Goal: Task Accomplishment & Management: Complete application form

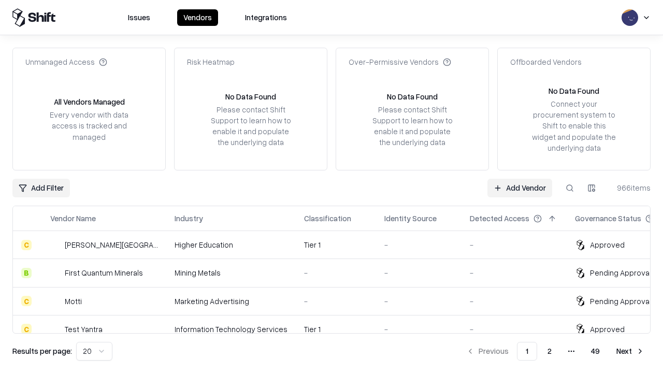
click at [520, 188] on link "Add Vendor" at bounding box center [520, 188] width 65 height 19
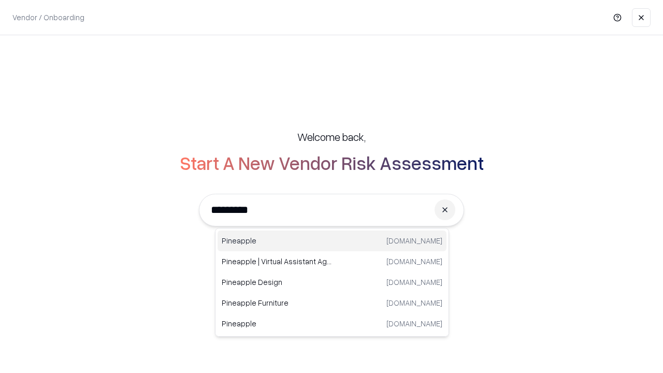
click at [332, 241] on div "Pineapple [DOMAIN_NAME]" at bounding box center [332, 241] width 229 height 21
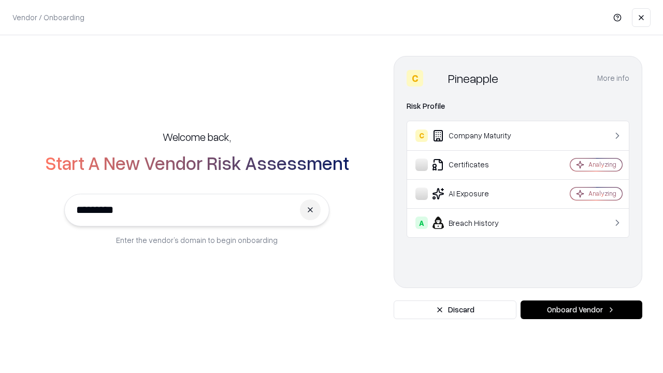
type input "*********"
click at [582, 310] on button "Onboard Vendor" at bounding box center [582, 310] width 122 height 19
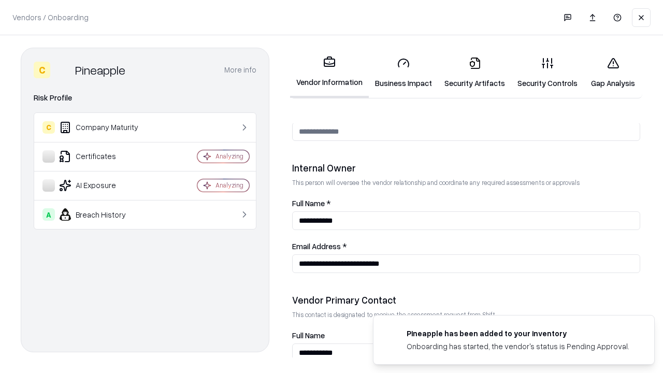
scroll to position [537, 0]
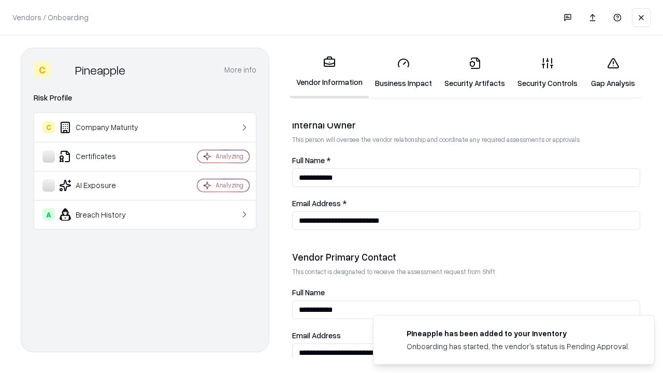
click at [404, 73] on link "Business Impact" at bounding box center [403, 73] width 69 height 48
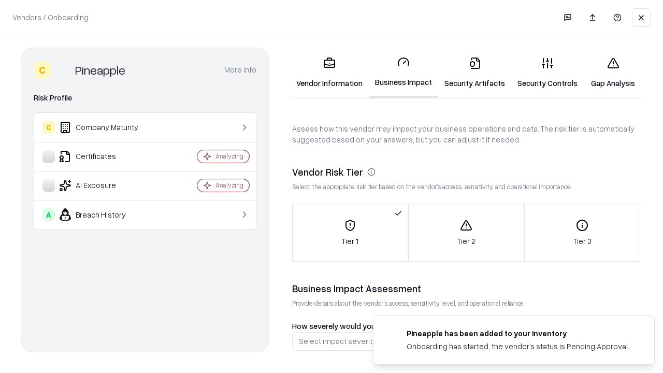
click at [613, 73] on link "Gap Analysis" at bounding box center [613, 73] width 59 height 48
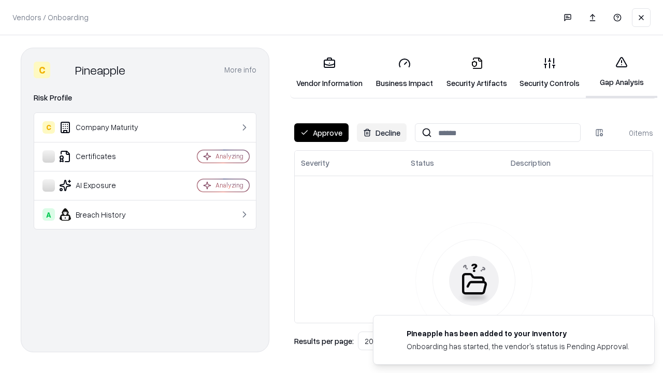
click at [321, 133] on button "Approve" at bounding box center [321, 132] width 54 height 19
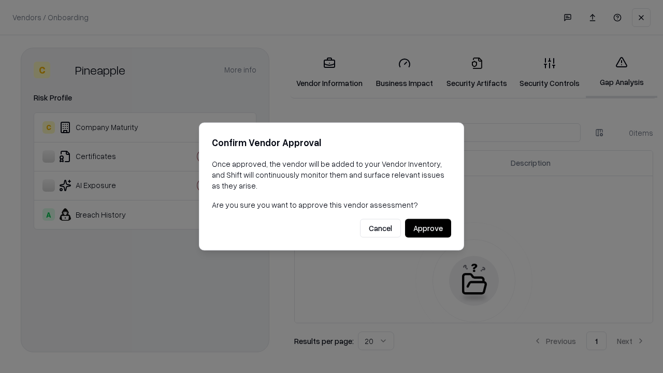
click at [428, 228] on button "Approve" at bounding box center [428, 228] width 46 height 19
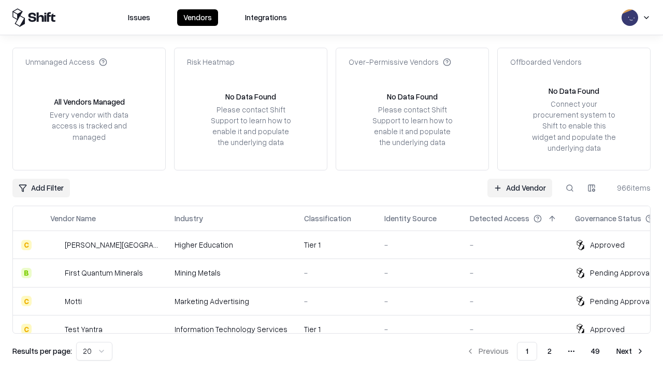
type input "*********"
click at [520, 188] on link "Add Vendor" at bounding box center [520, 188] width 65 height 19
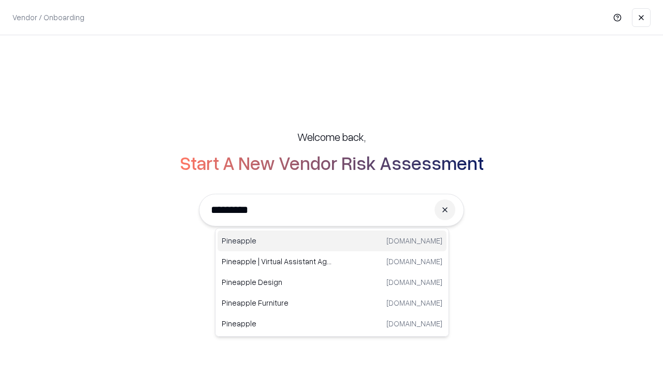
click at [332, 241] on div "Pineapple [DOMAIN_NAME]" at bounding box center [332, 241] width 229 height 21
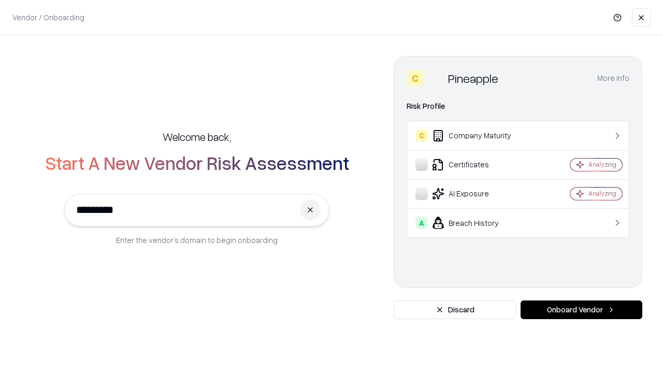
type input "*********"
click at [582, 310] on button "Onboard Vendor" at bounding box center [582, 310] width 122 height 19
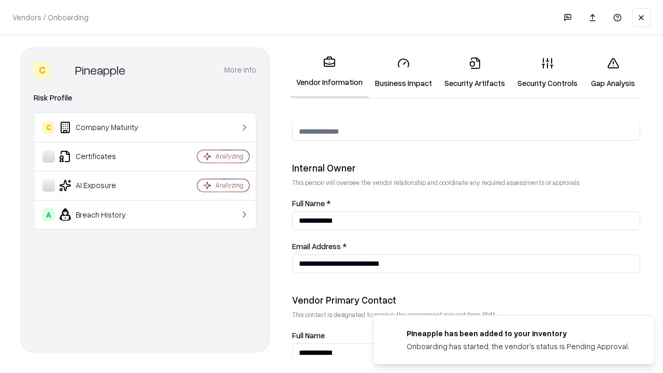
scroll to position [537, 0]
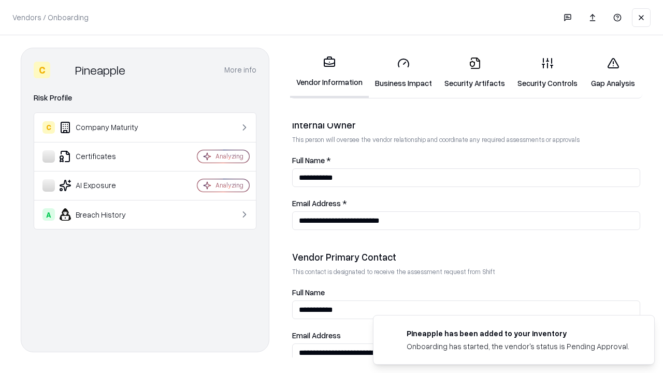
click at [613, 73] on link "Gap Analysis" at bounding box center [613, 73] width 59 height 48
